Goal: Find specific page/section: Find specific page/section

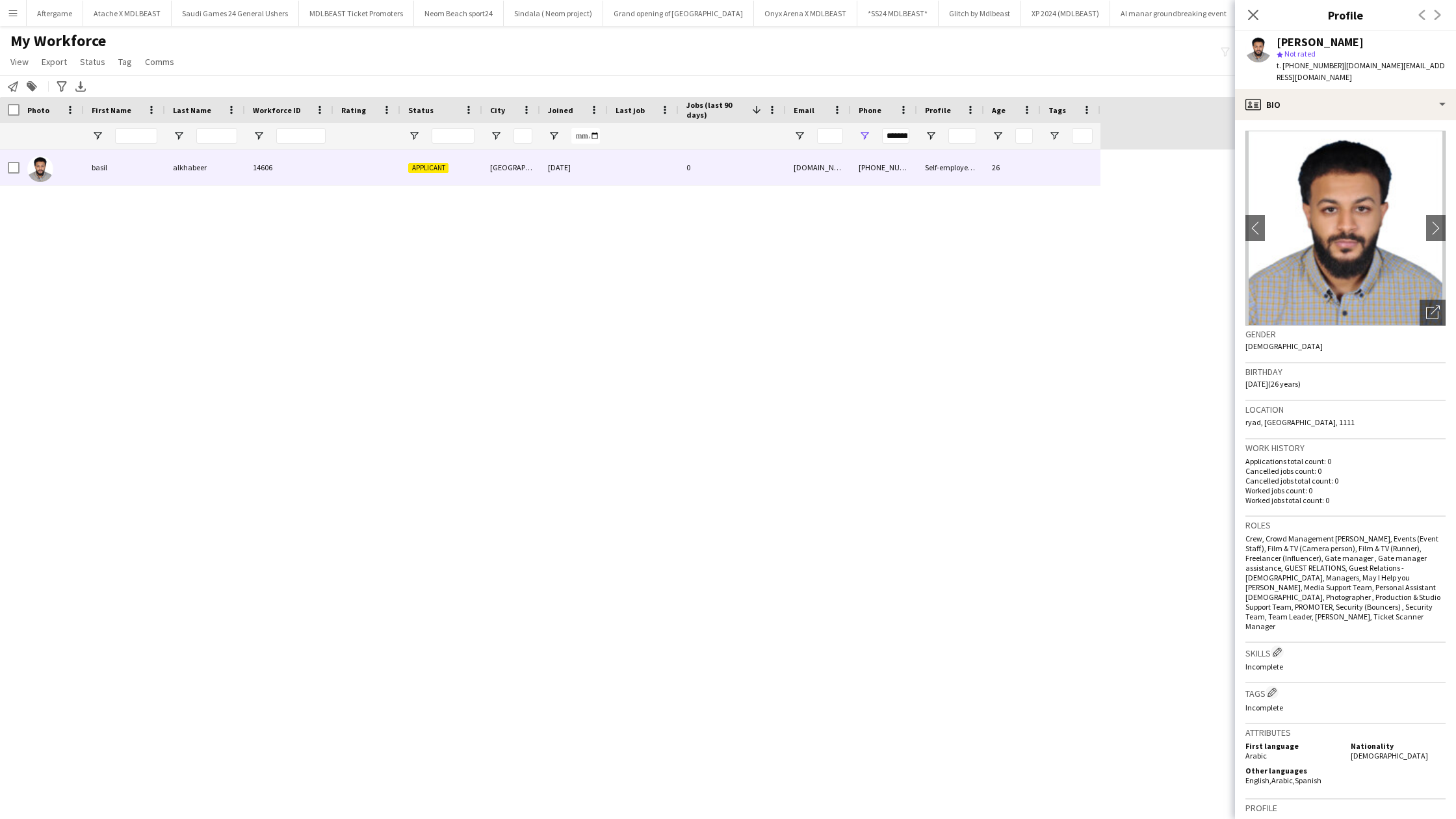
scroll to position [0, 2881]
click at [1252, 14] on icon at bounding box center [1253, 14] width 13 height 13
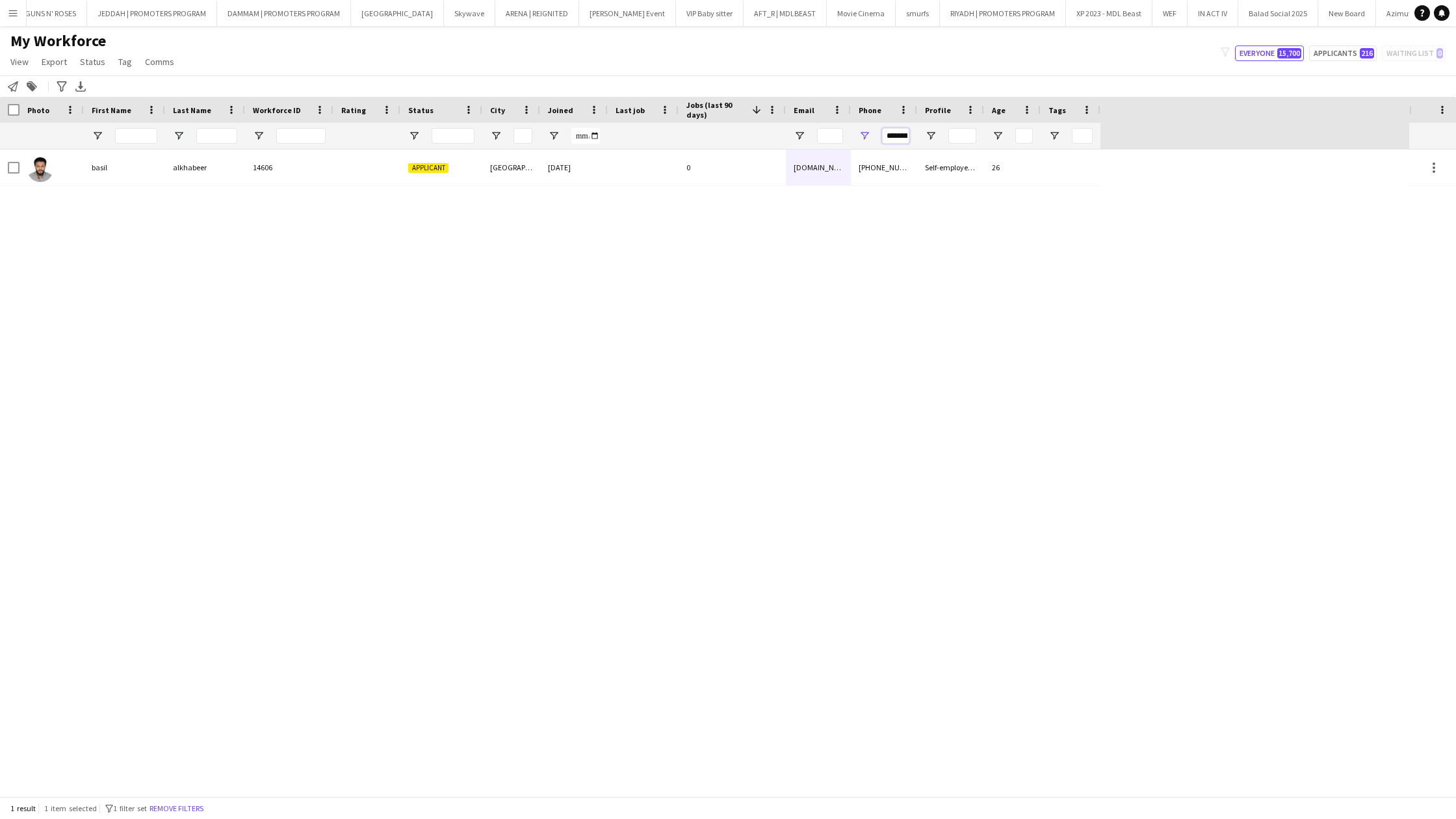
click at [888, 130] on input "*********" at bounding box center [895, 136] width 27 height 15
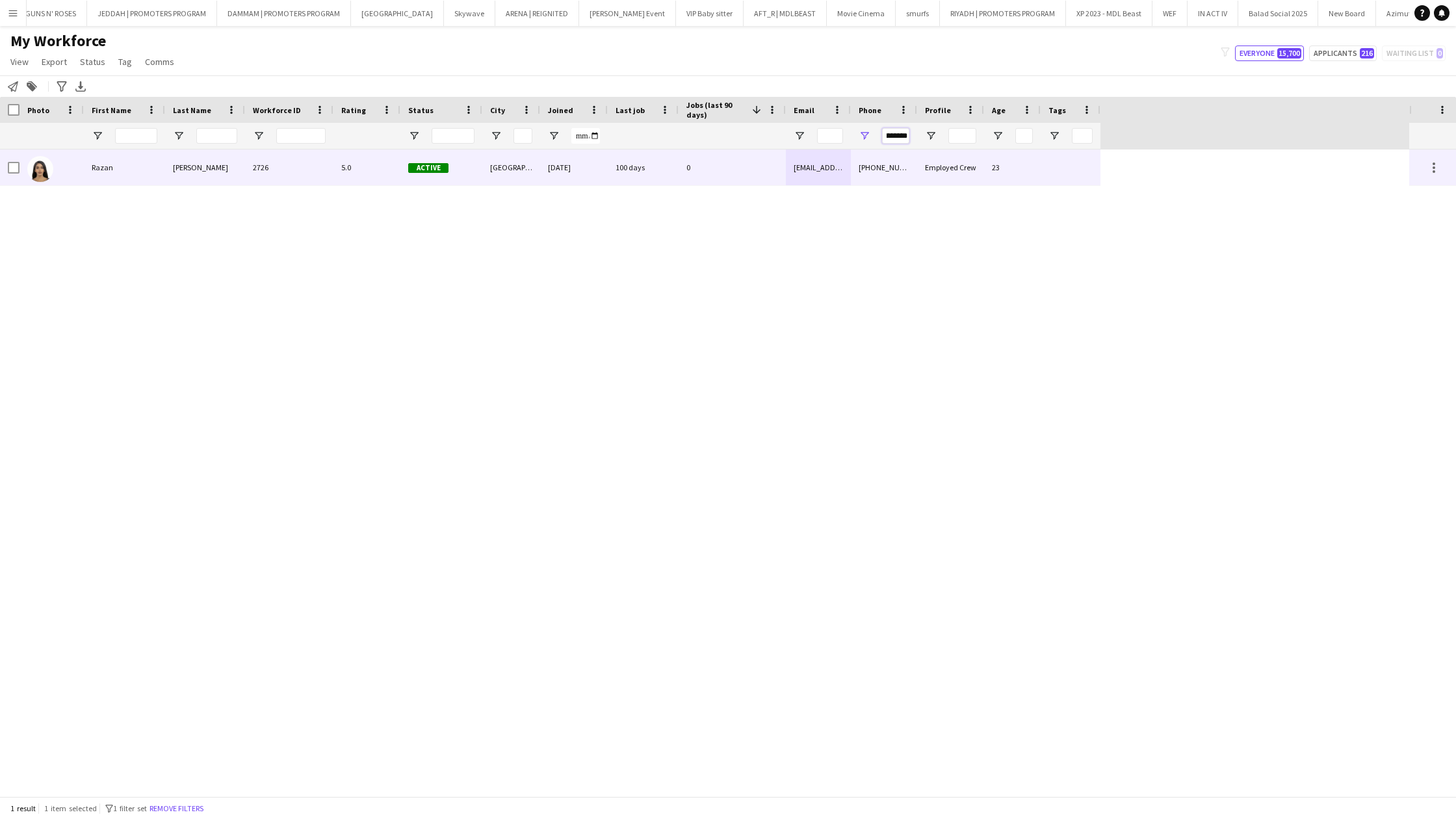
type input "*********"
click at [929, 163] on div "Employed Crew" at bounding box center [951, 167] width 67 height 36
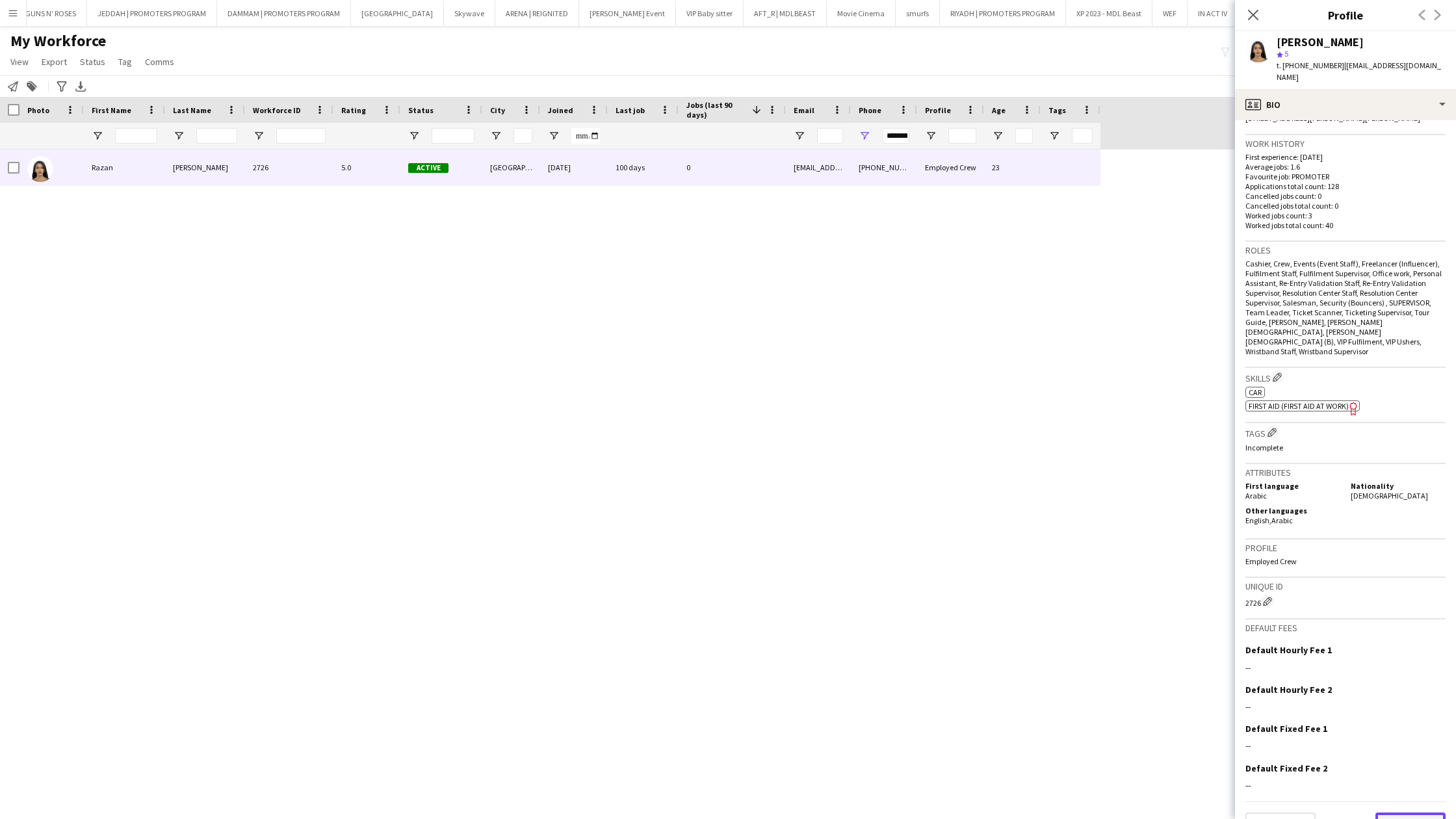
scroll to position [0, 0]
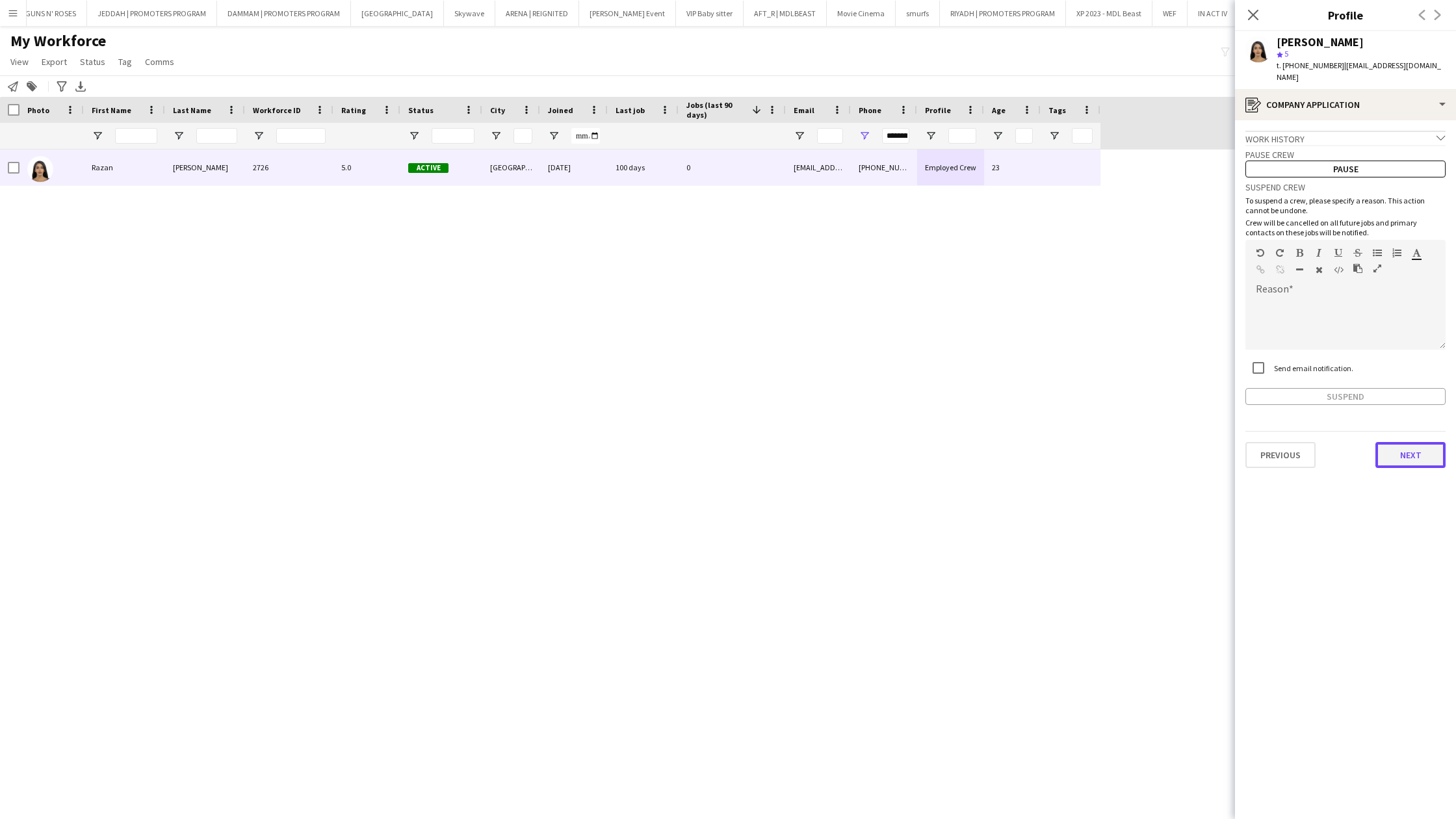
click at [1414, 443] on button "Next" at bounding box center [1410, 454] width 70 height 26
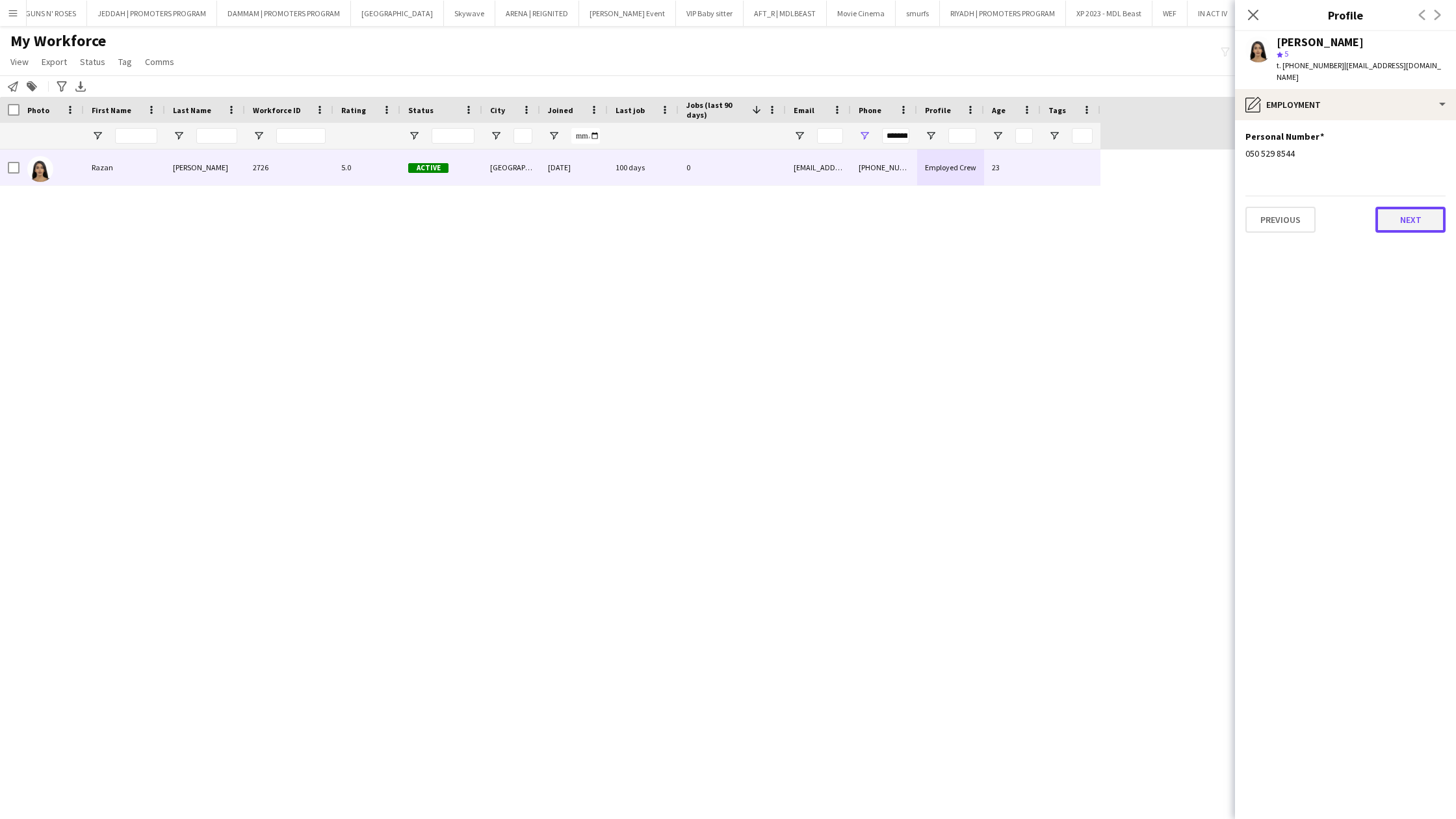
click at [1403, 209] on button "Next" at bounding box center [1410, 220] width 70 height 26
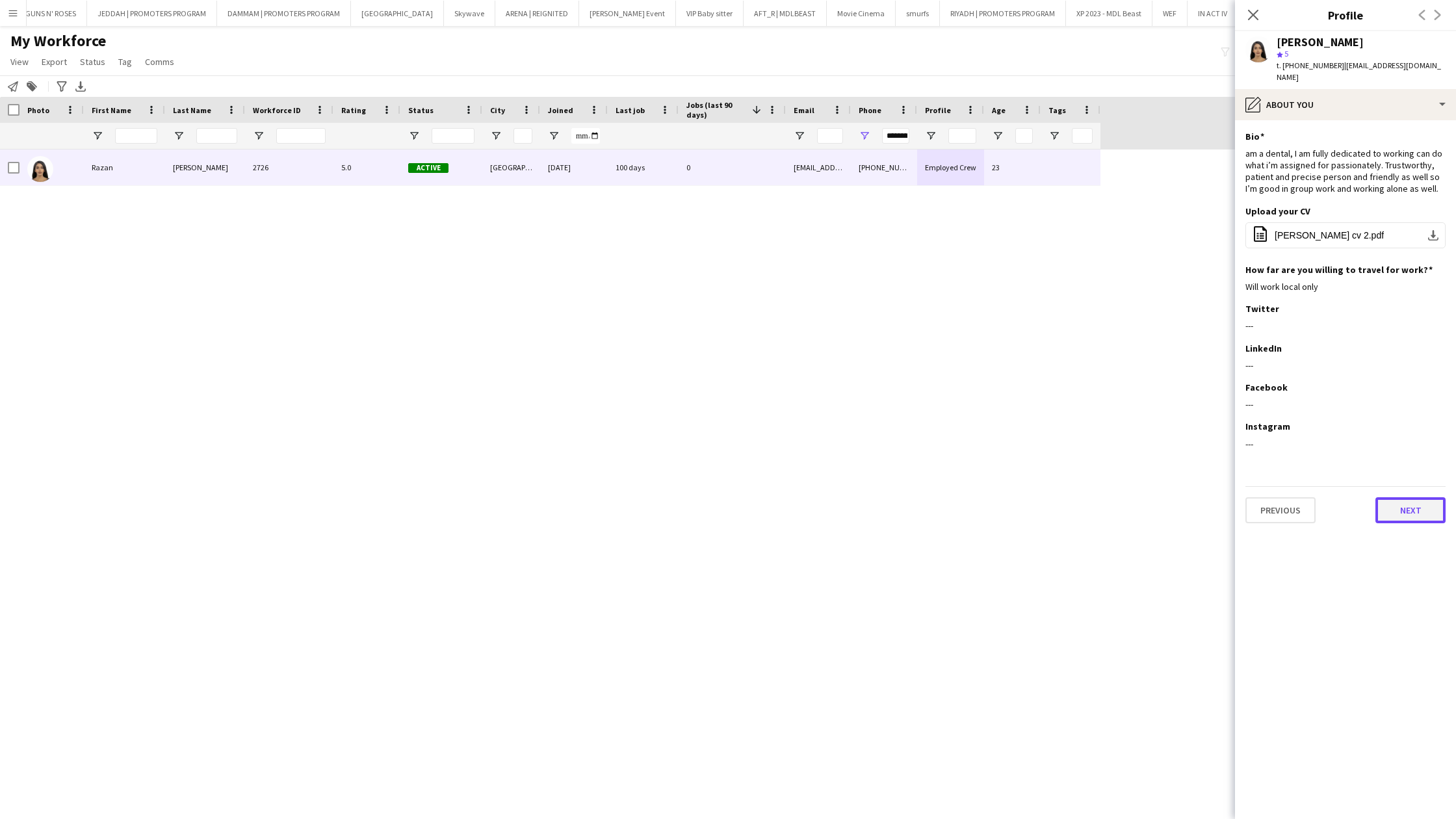
click at [1419, 510] on button "Next" at bounding box center [1410, 510] width 70 height 26
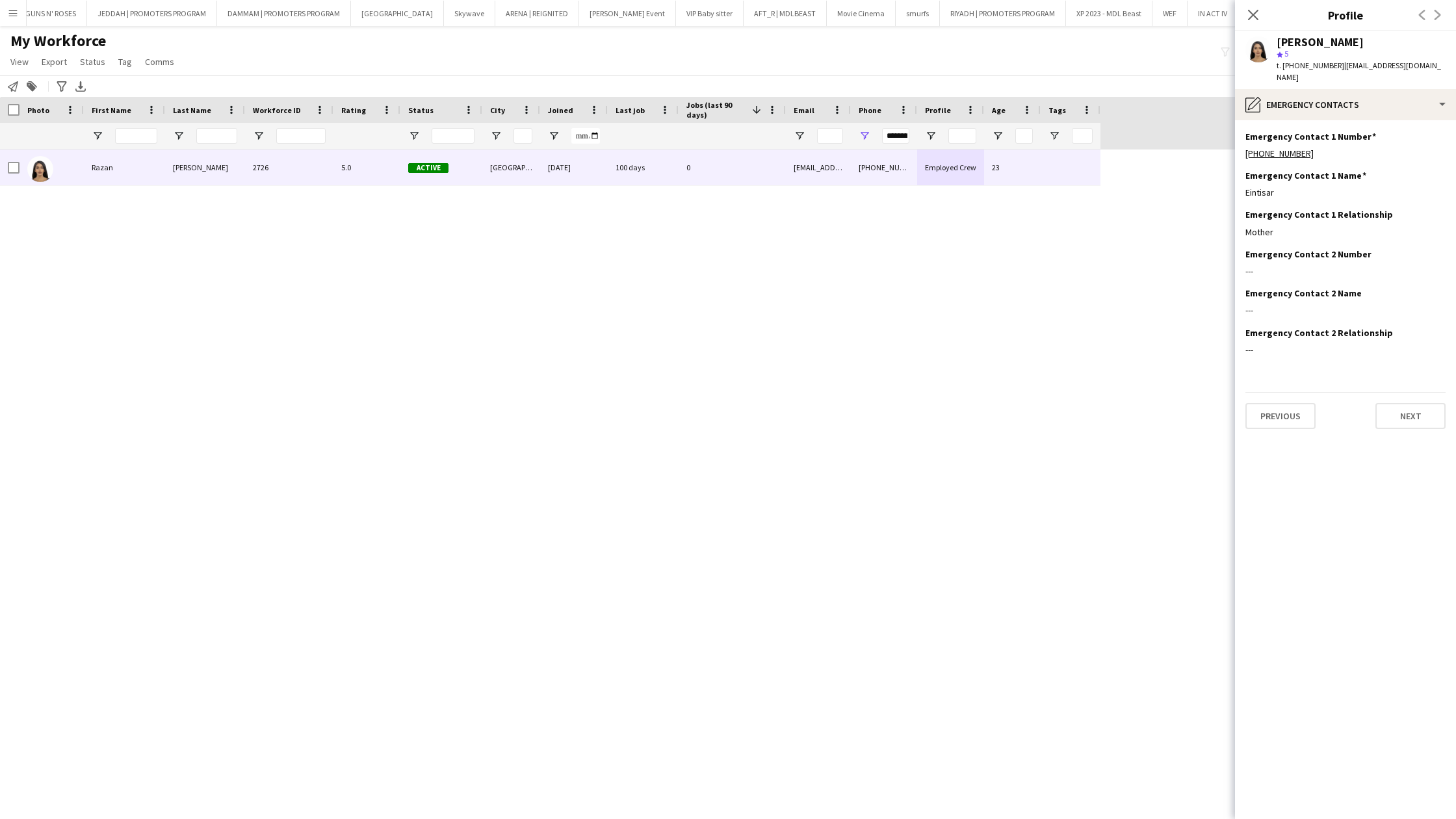
click at [1431, 420] on app-section-data-types "Emergency Contact 1 Number Edit this field +966507015165 Emergency Contact 1 Na…" at bounding box center [1346, 470] width 221 height 699
click at [1431, 403] on button "Next" at bounding box center [1410, 415] width 70 height 26
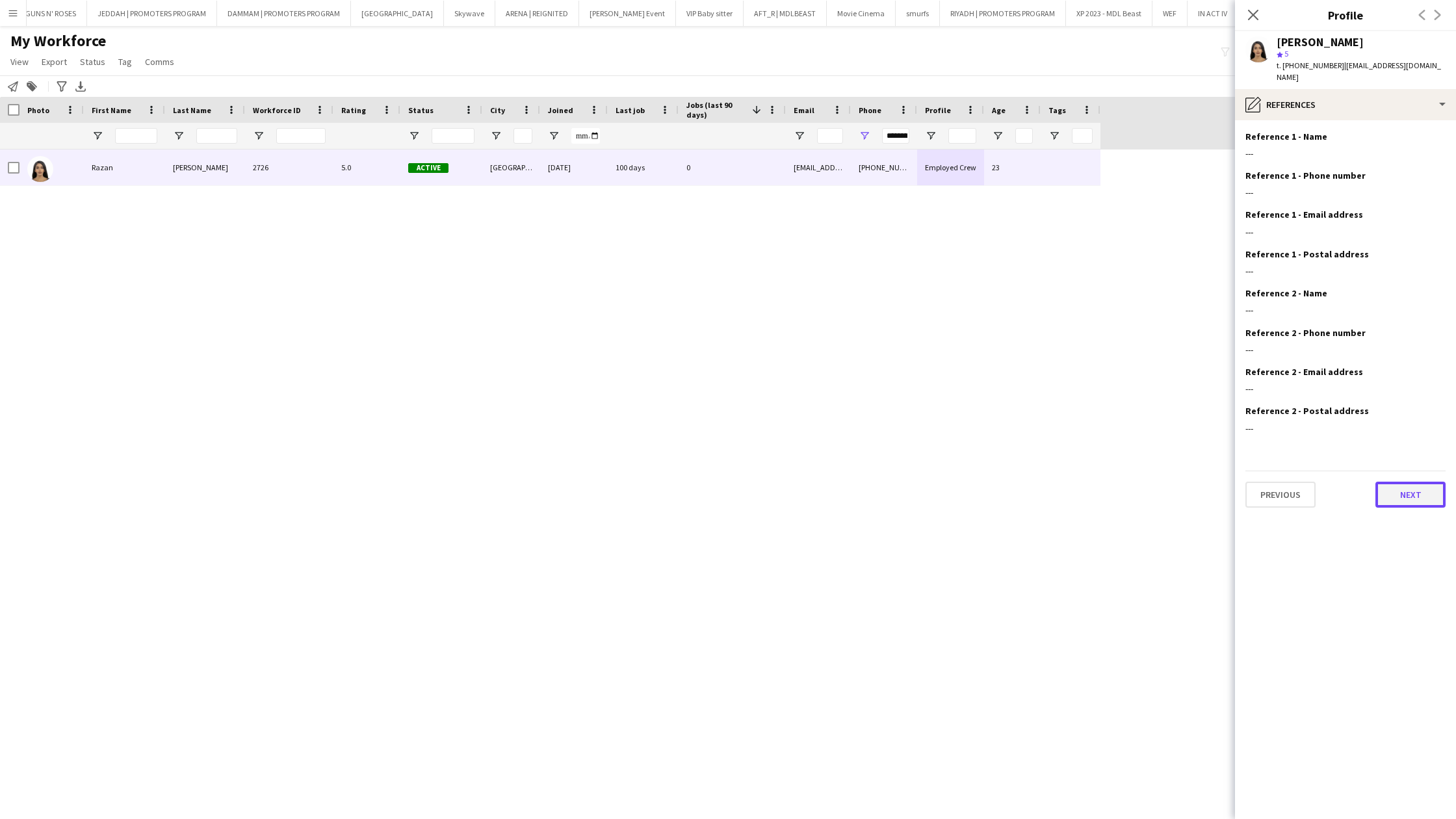
click at [1395, 483] on button "Next" at bounding box center [1410, 494] width 70 height 26
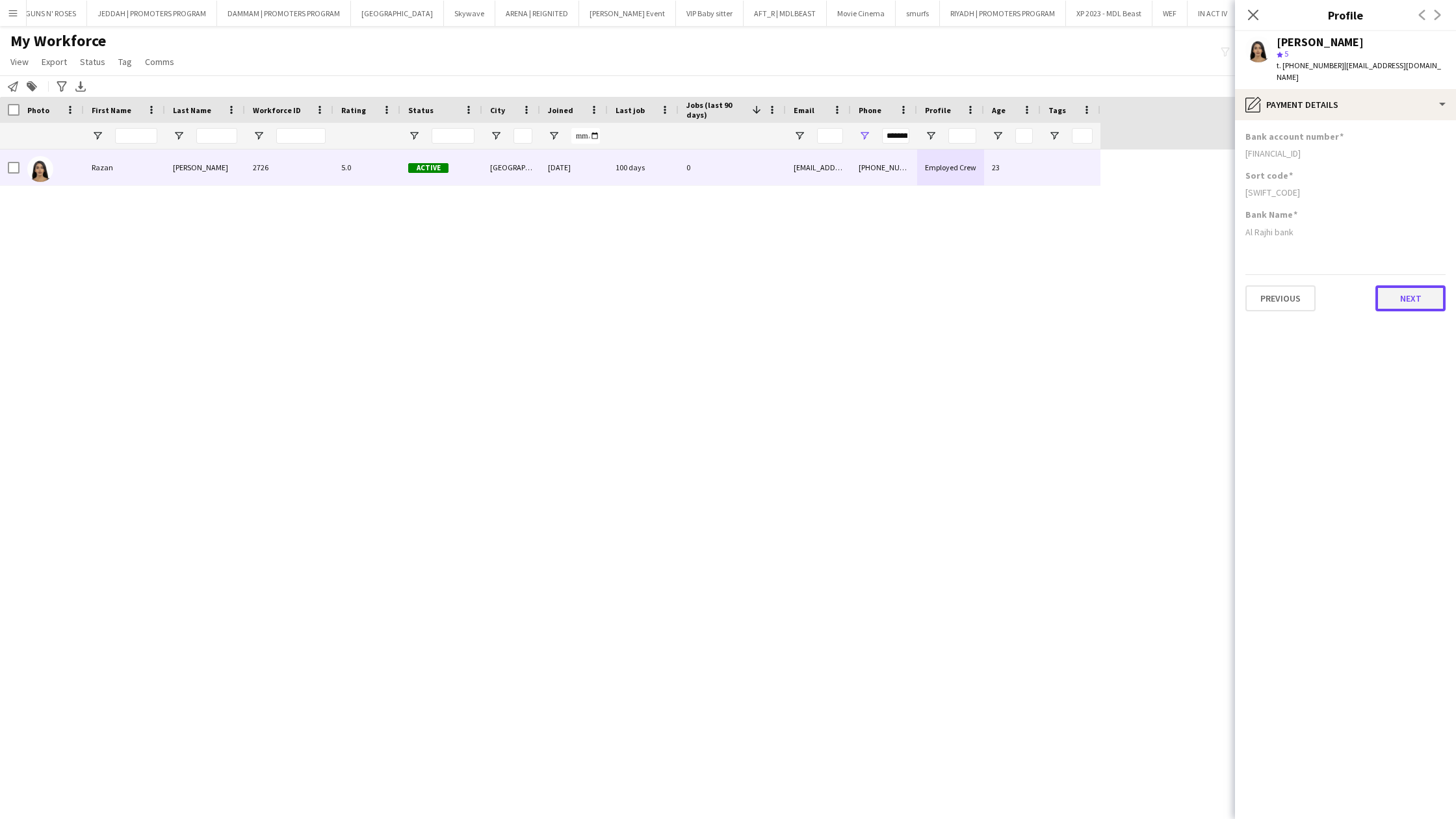
click at [1392, 286] on button "Next" at bounding box center [1410, 298] width 70 height 26
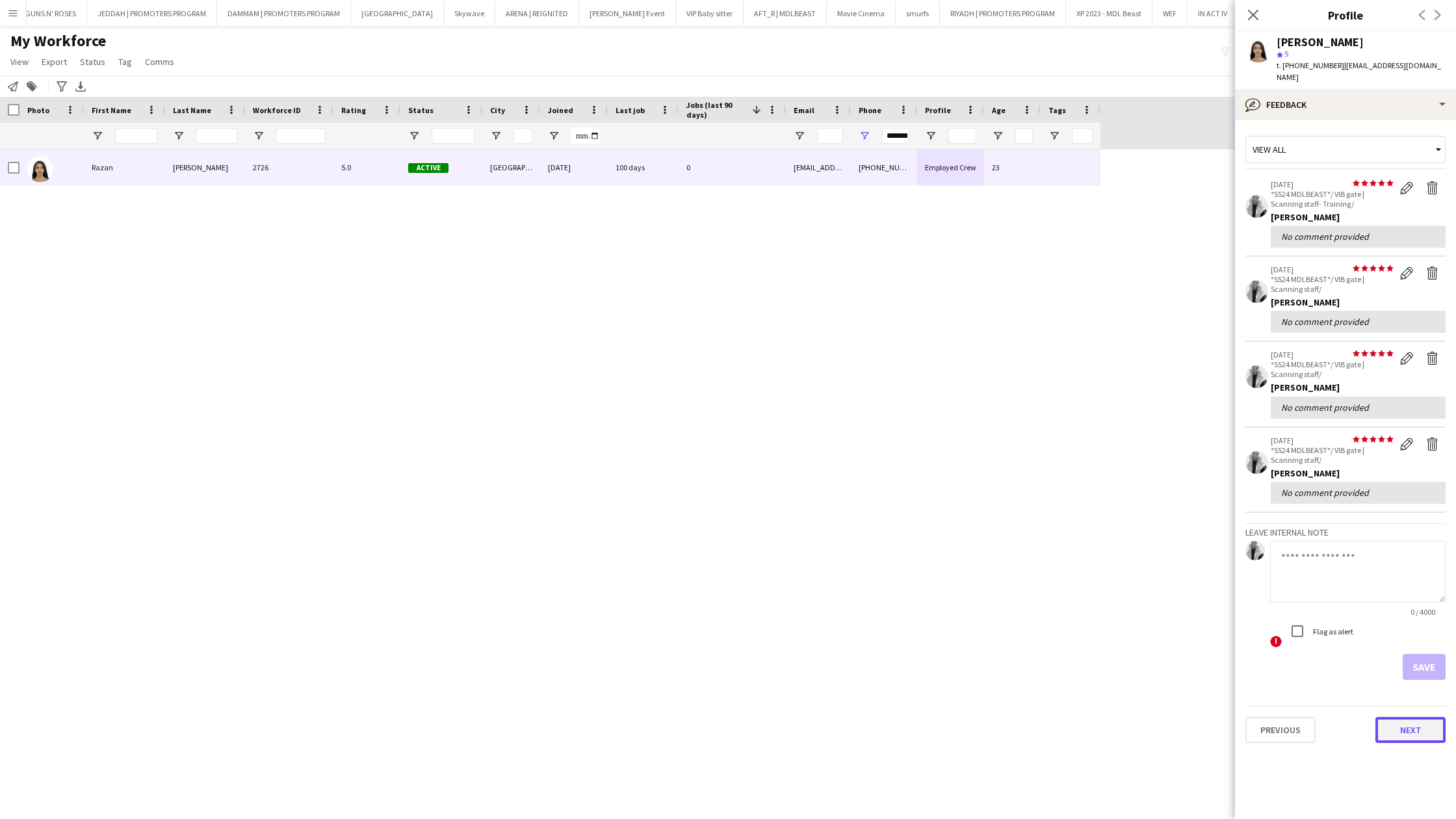
click at [1412, 723] on button "Next" at bounding box center [1410, 730] width 70 height 26
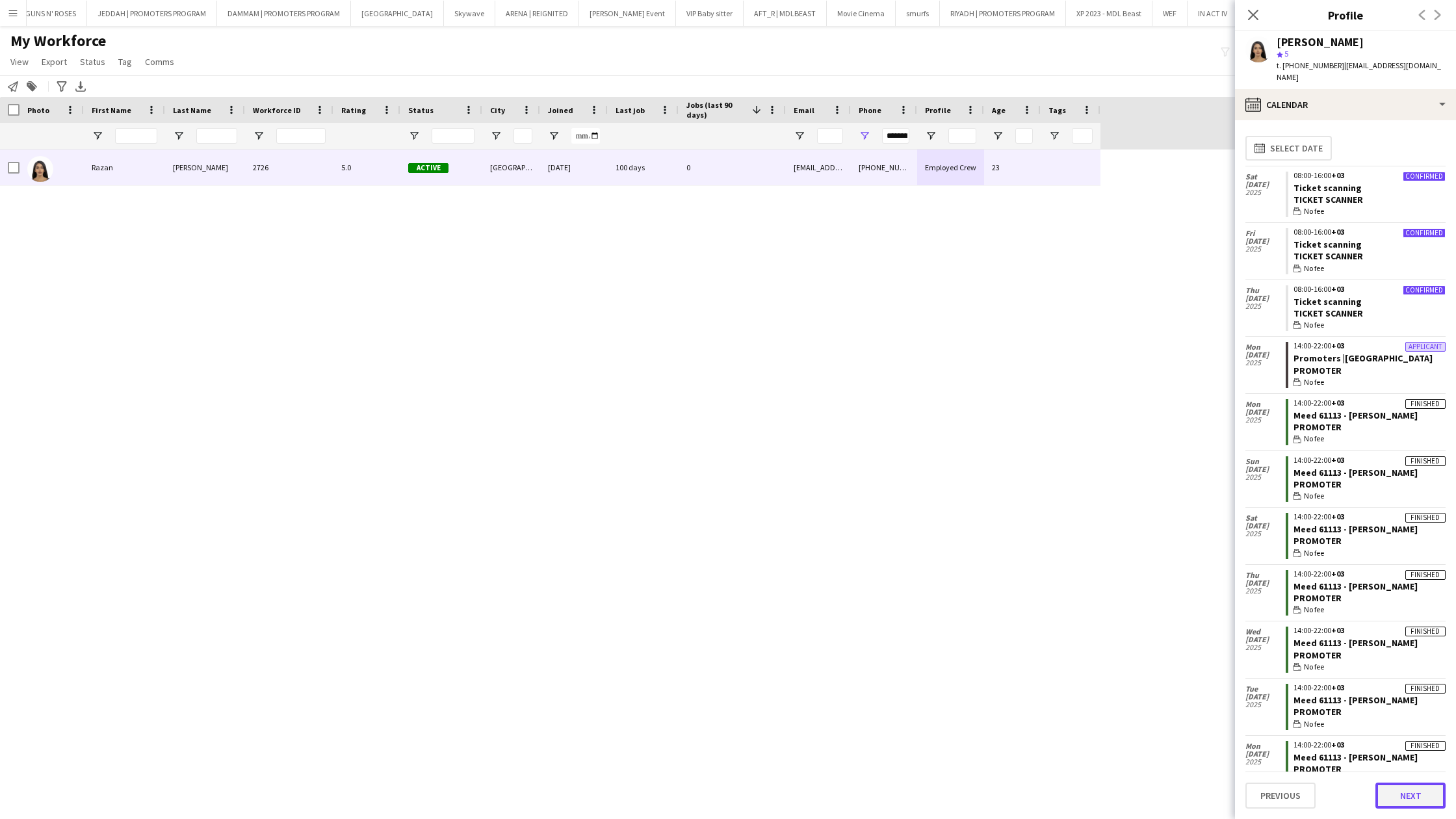
click at [1386, 790] on button "Next" at bounding box center [1410, 795] width 70 height 26
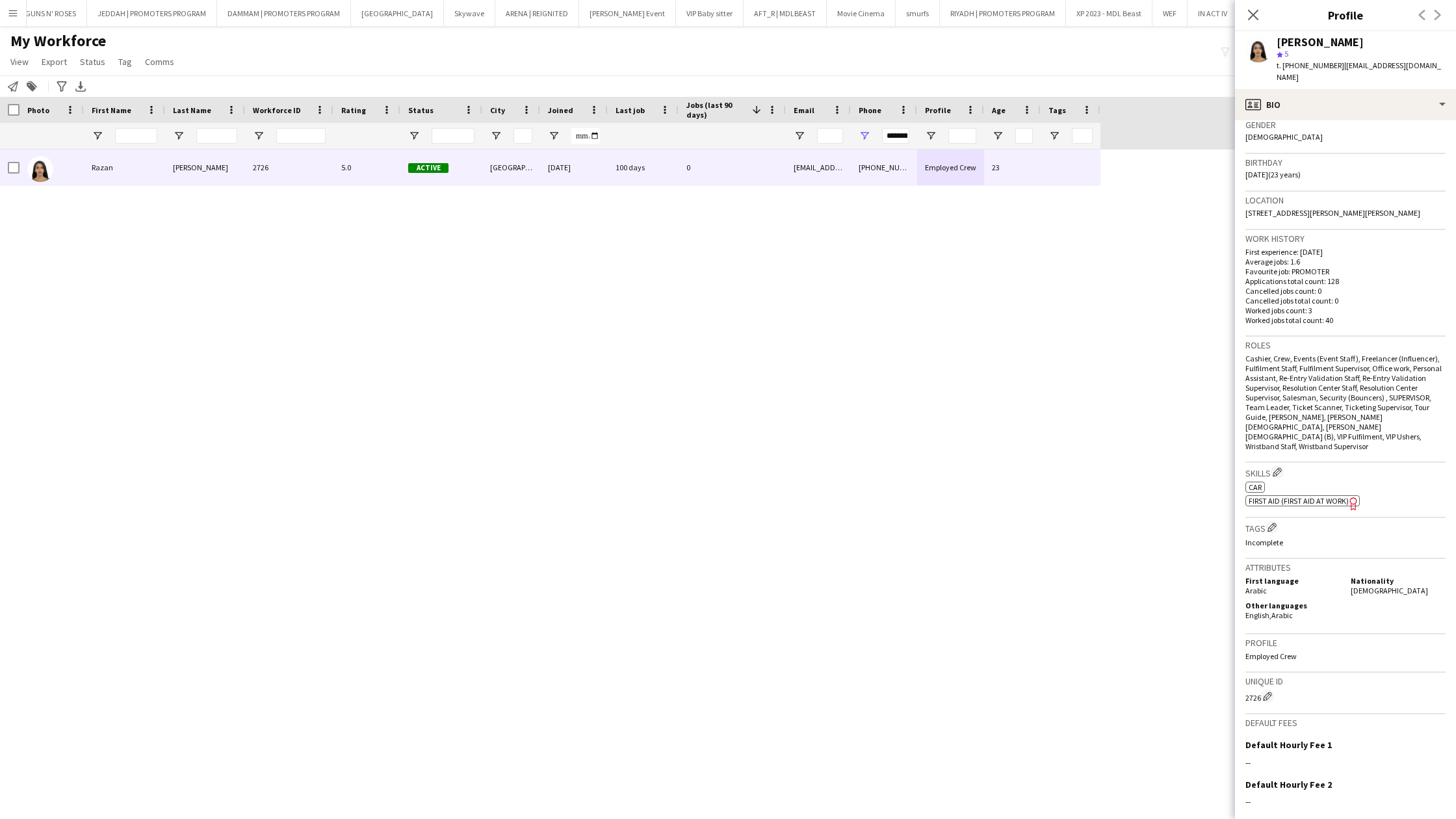
scroll to position [304, 0]
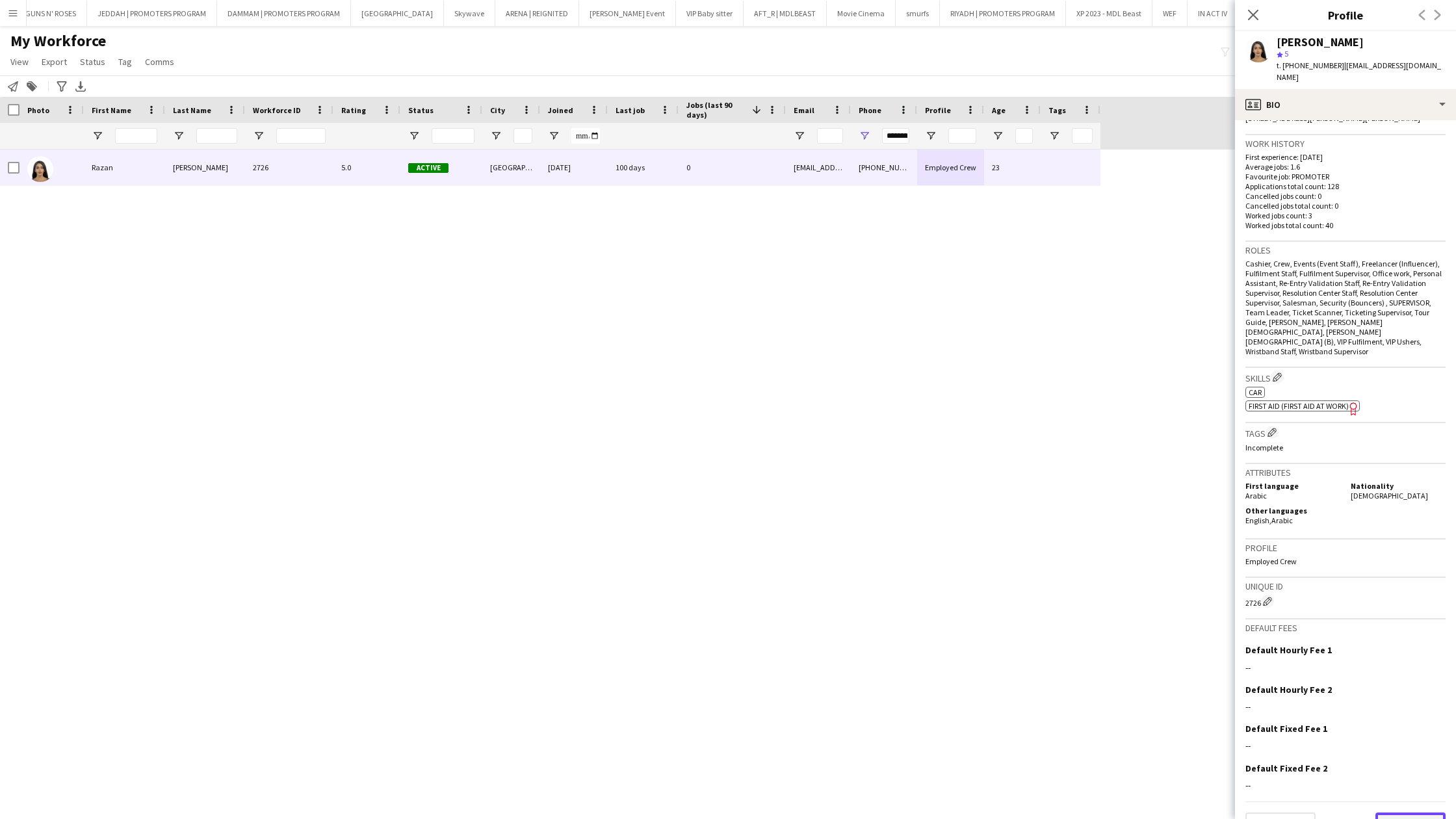
click at [1413, 812] on button "Next" at bounding box center [1410, 825] width 70 height 26
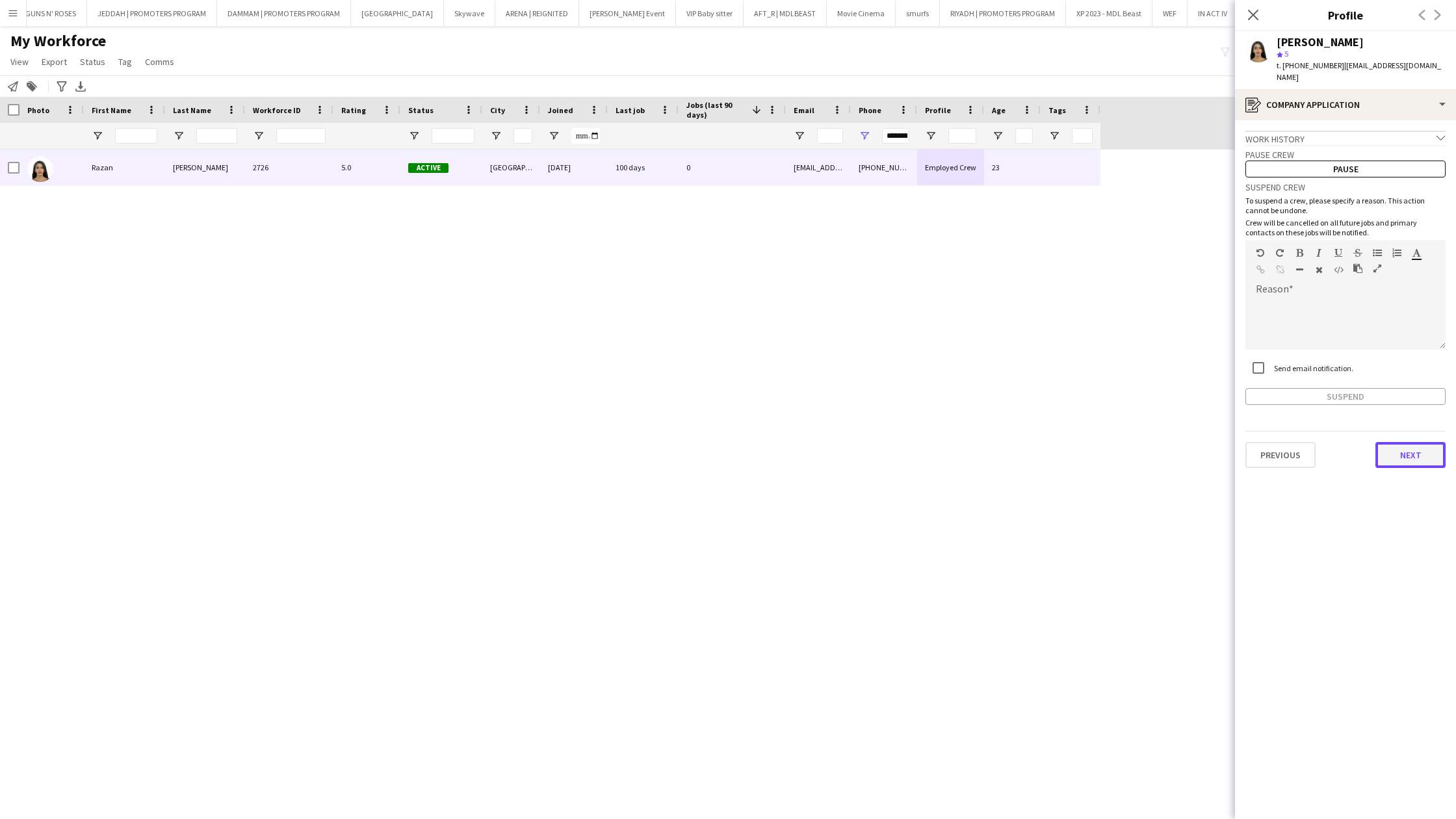
click at [1423, 442] on button "Next" at bounding box center [1410, 454] width 70 height 26
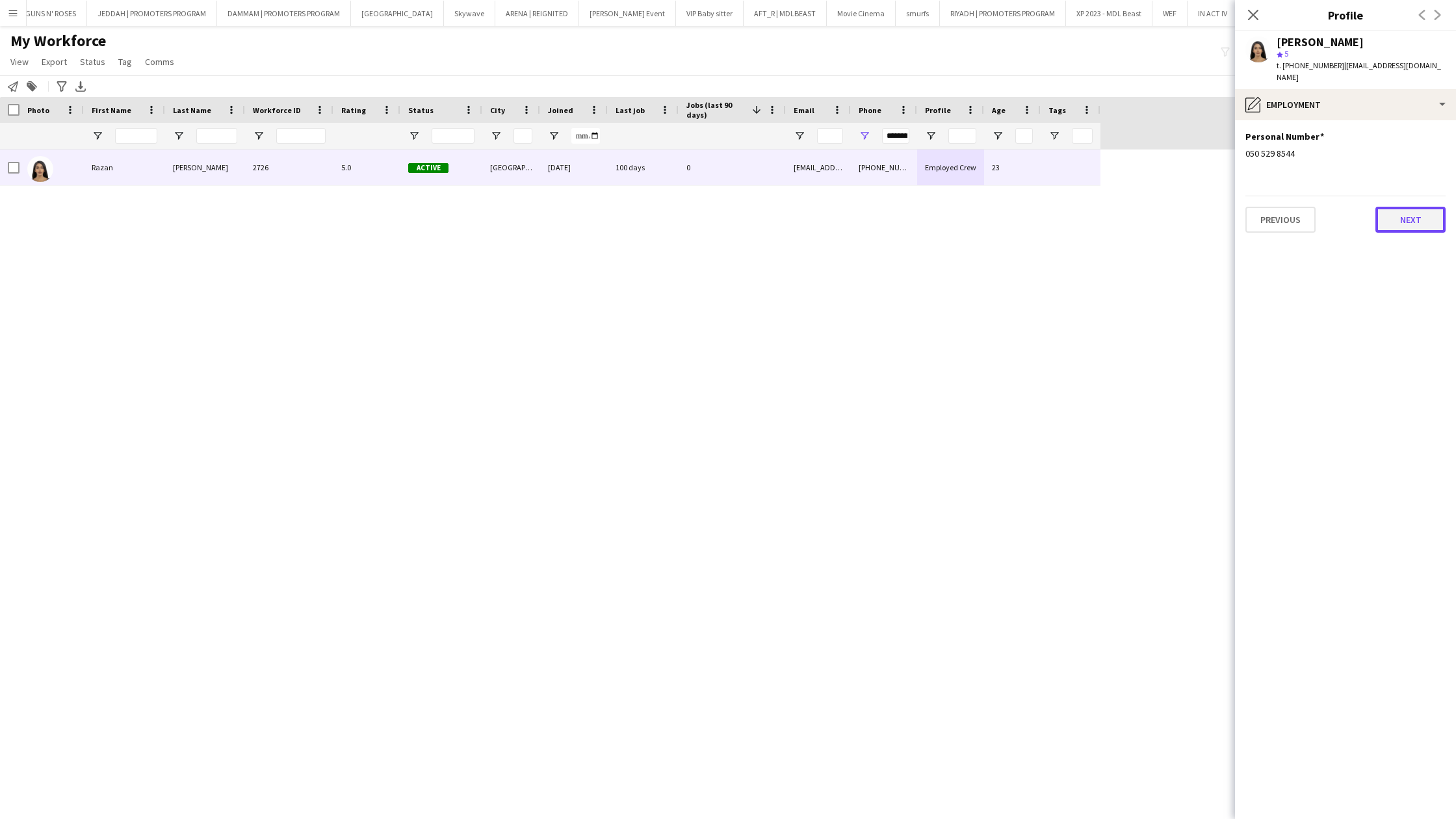
click at [1378, 207] on button "Next" at bounding box center [1410, 220] width 70 height 26
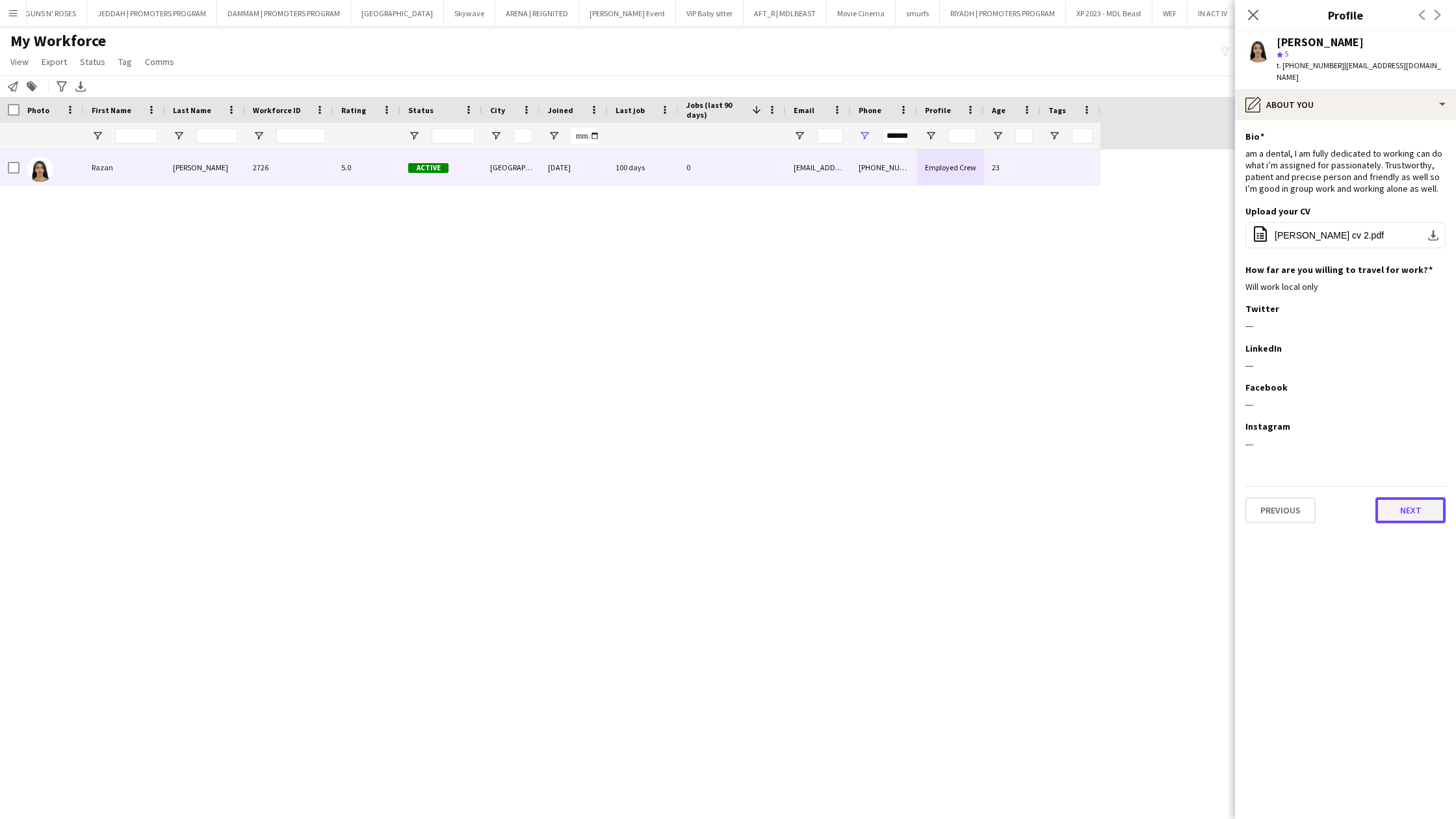
click at [1409, 508] on button "Next" at bounding box center [1410, 510] width 70 height 26
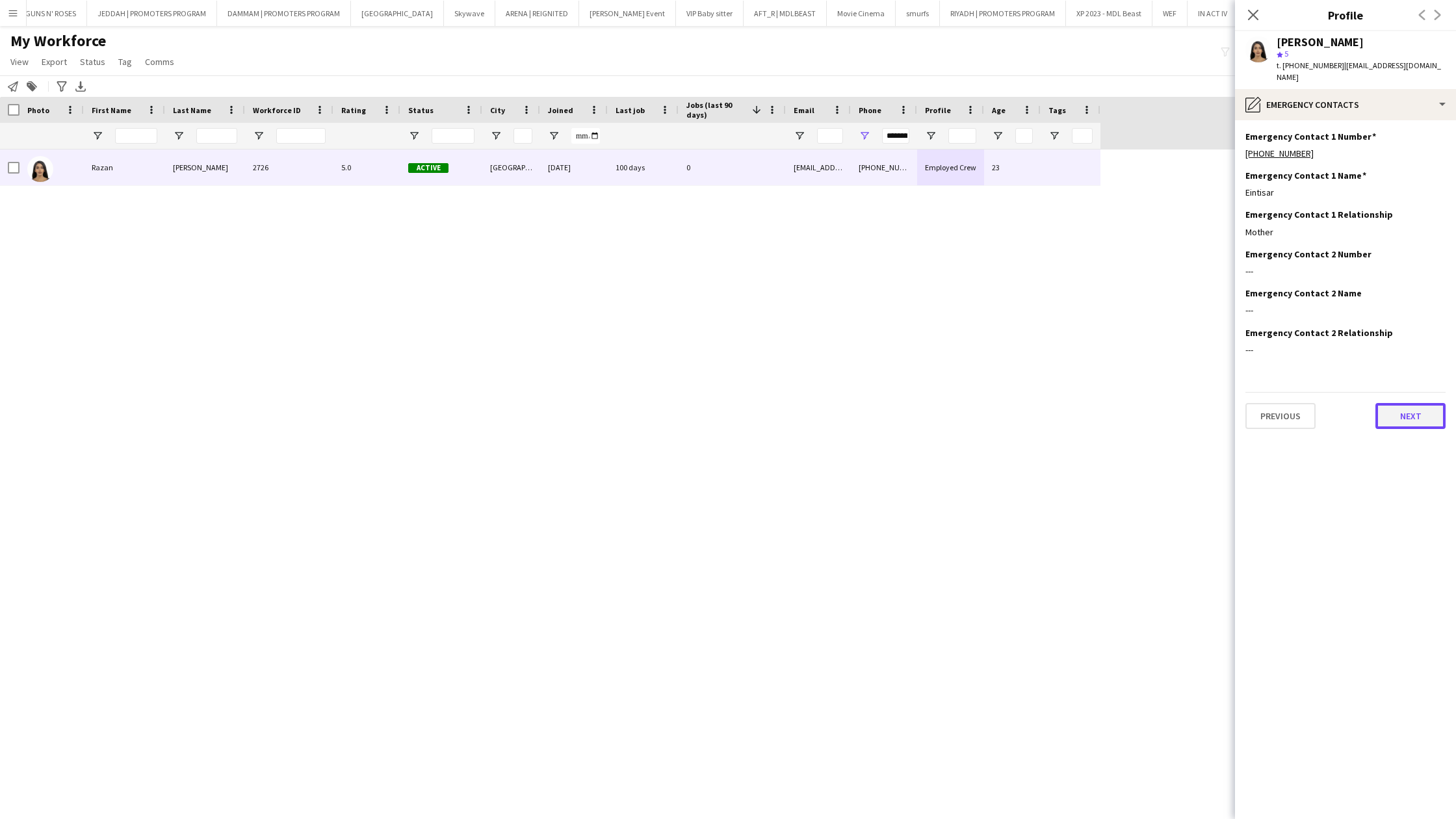
click at [1409, 408] on button "Next" at bounding box center [1410, 415] width 70 height 26
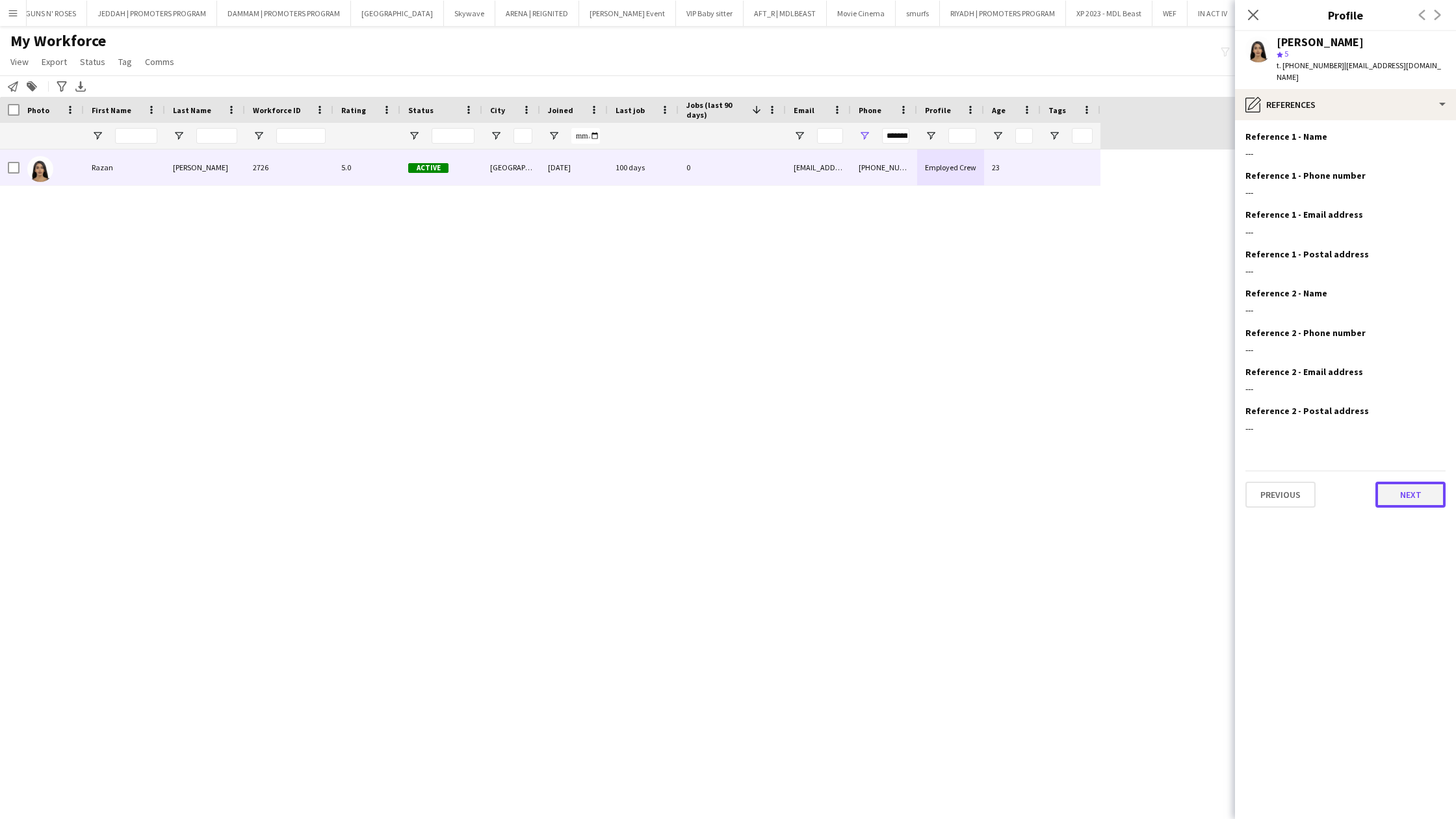
click at [1404, 482] on button "Next" at bounding box center [1410, 494] width 70 height 26
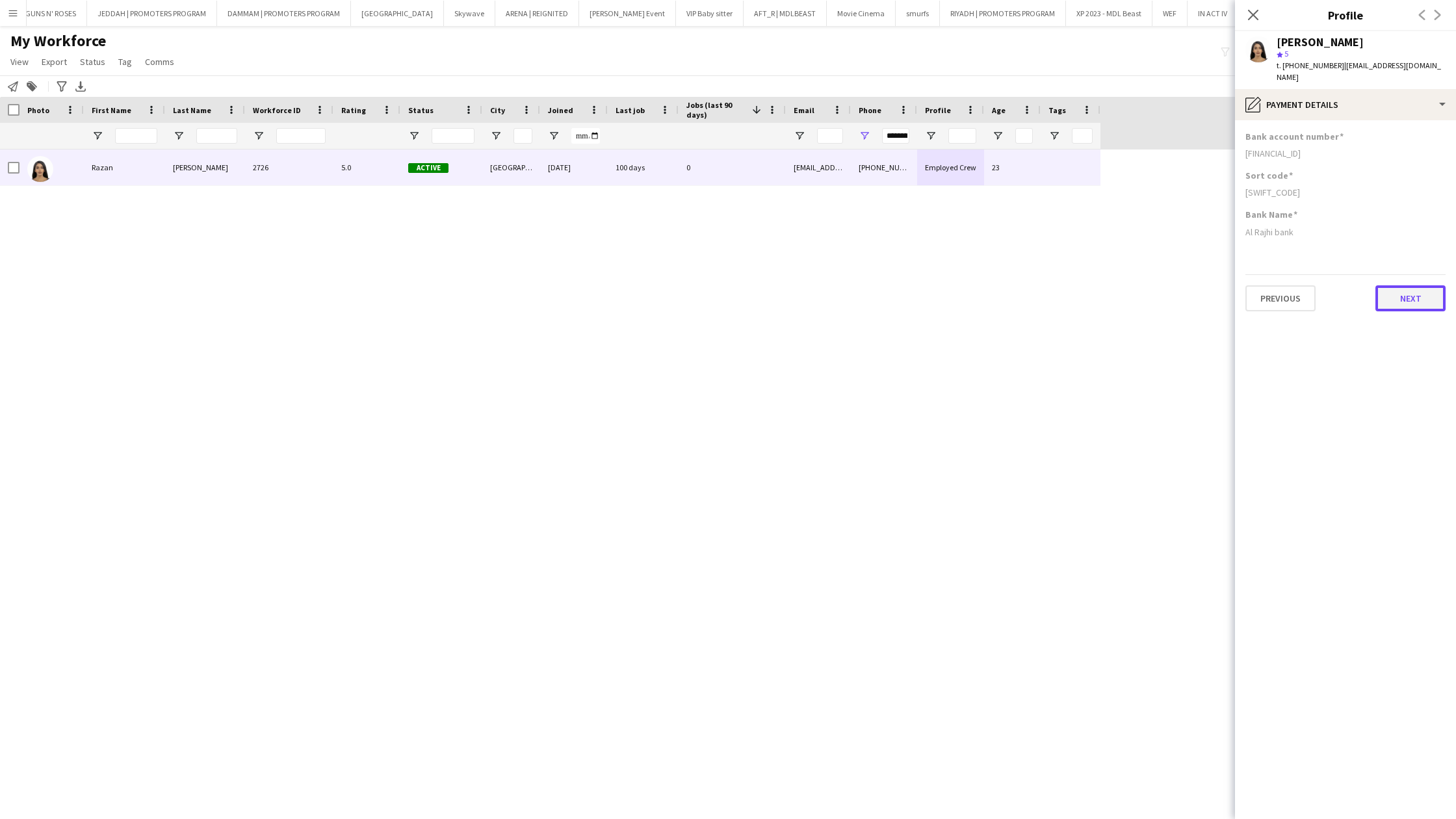
click at [1429, 286] on button "Next" at bounding box center [1410, 298] width 70 height 26
click at [1425, 288] on button "Next" at bounding box center [1410, 298] width 70 height 26
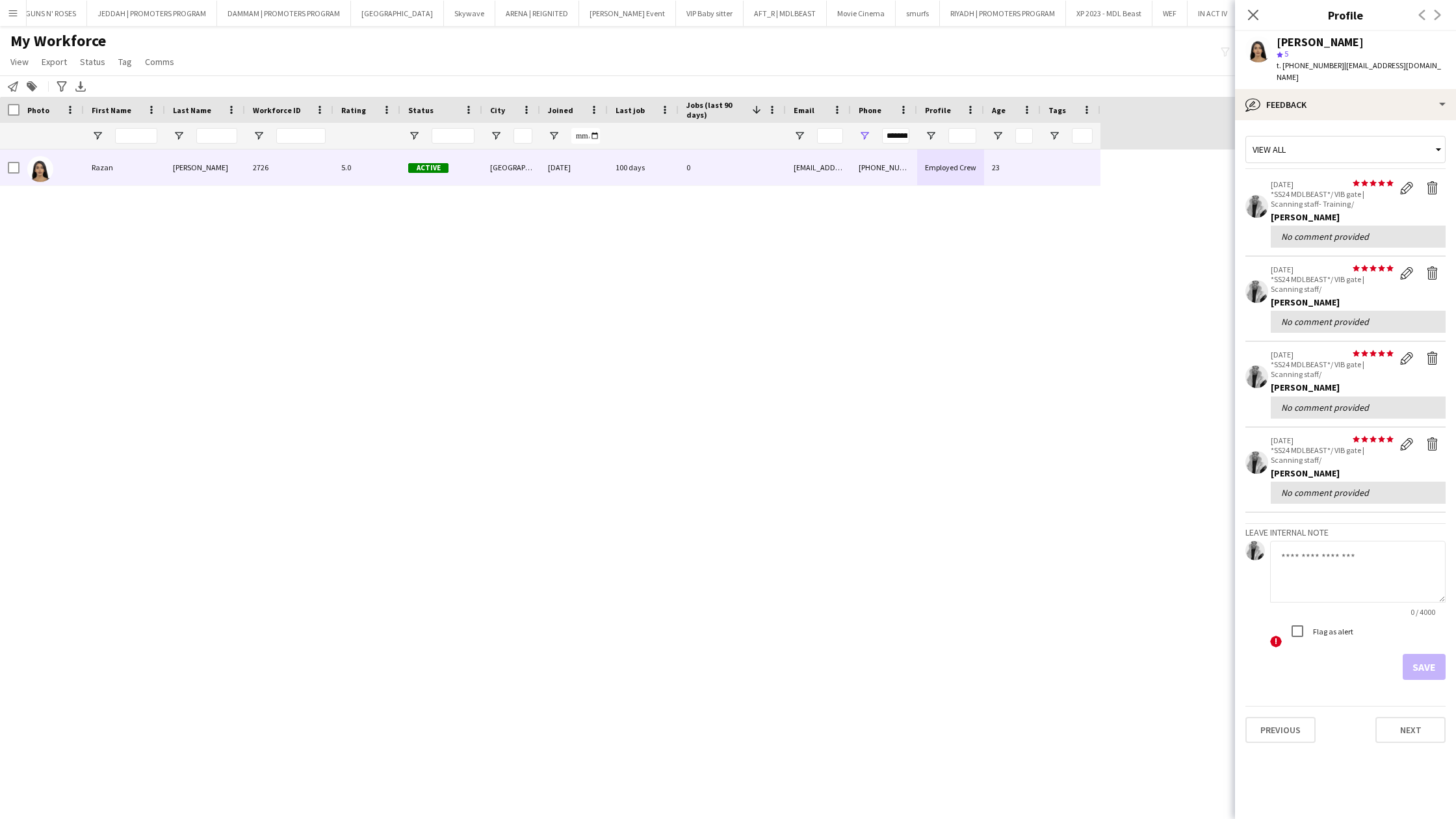
click at [1439, 143] on icon at bounding box center [1438, 149] width 13 height 26
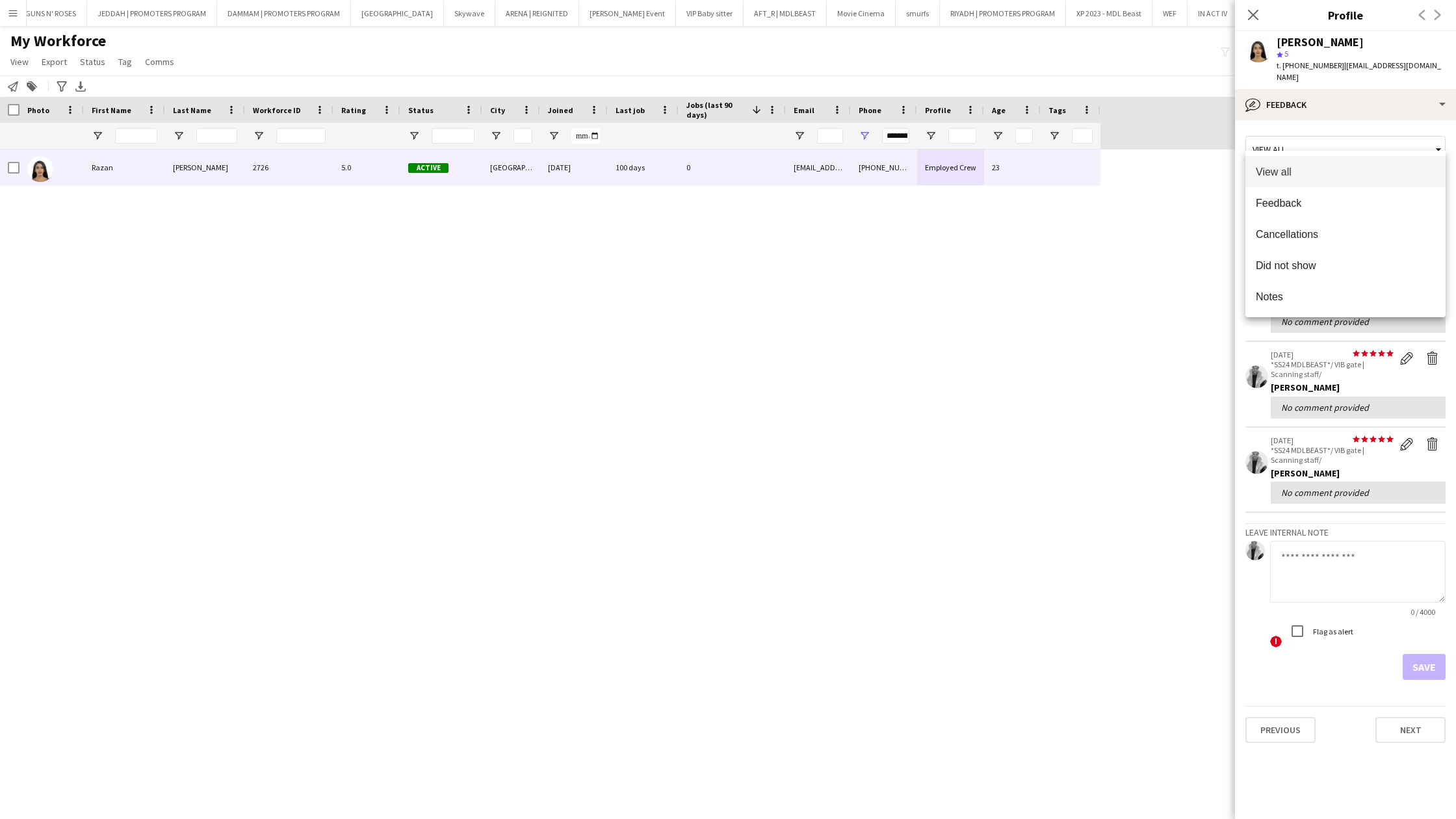
click at [1418, 154] on div "View all Feedback Cancellations Did not show Notes" at bounding box center [1346, 234] width 200 height 166
click at [1412, 163] on mat-option "View all" at bounding box center [1346, 171] width 200 height 31
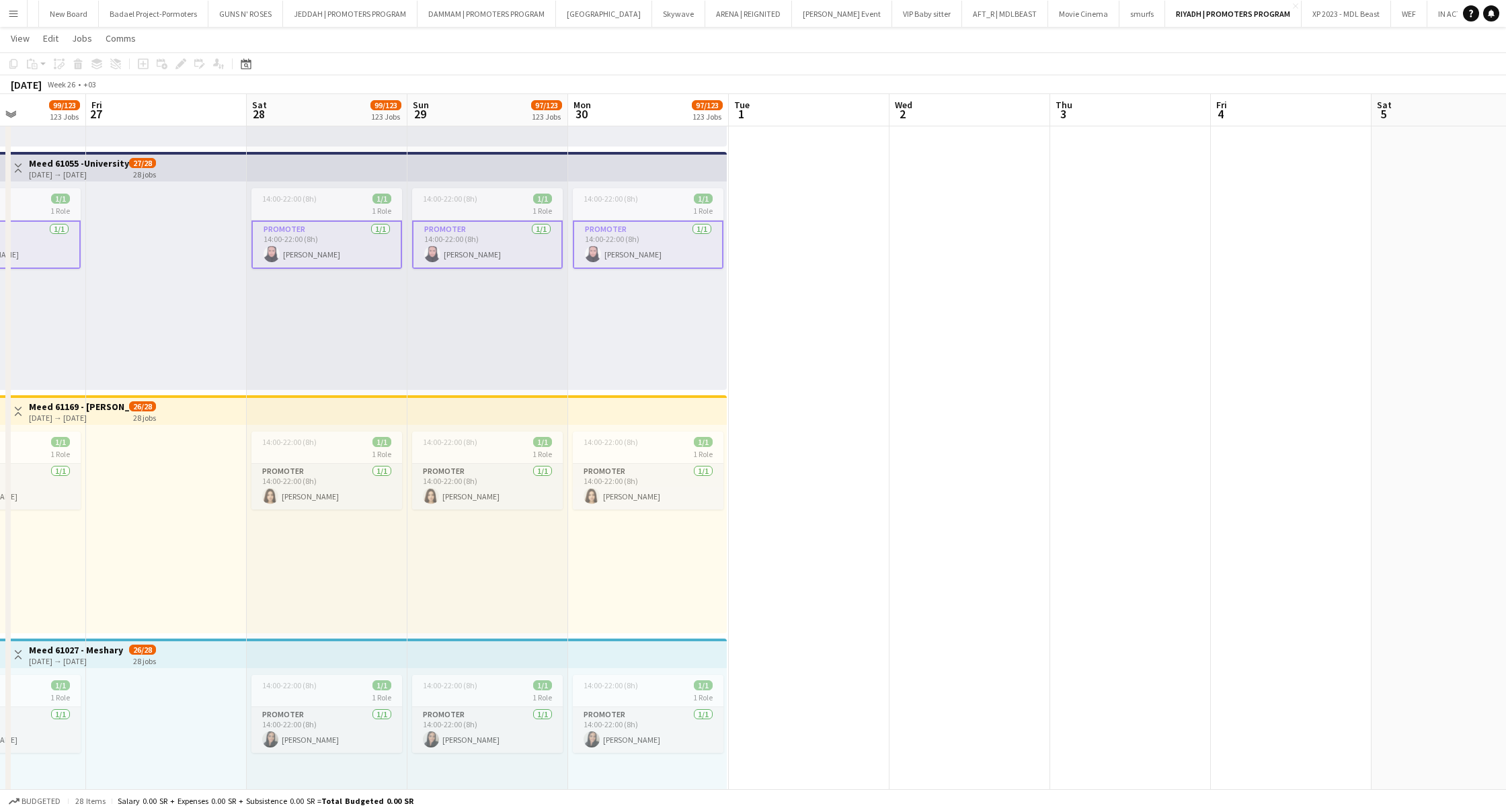
scroll to position [0, 3084]
